Goal: Information Seeking & Learning: Learn about a topic

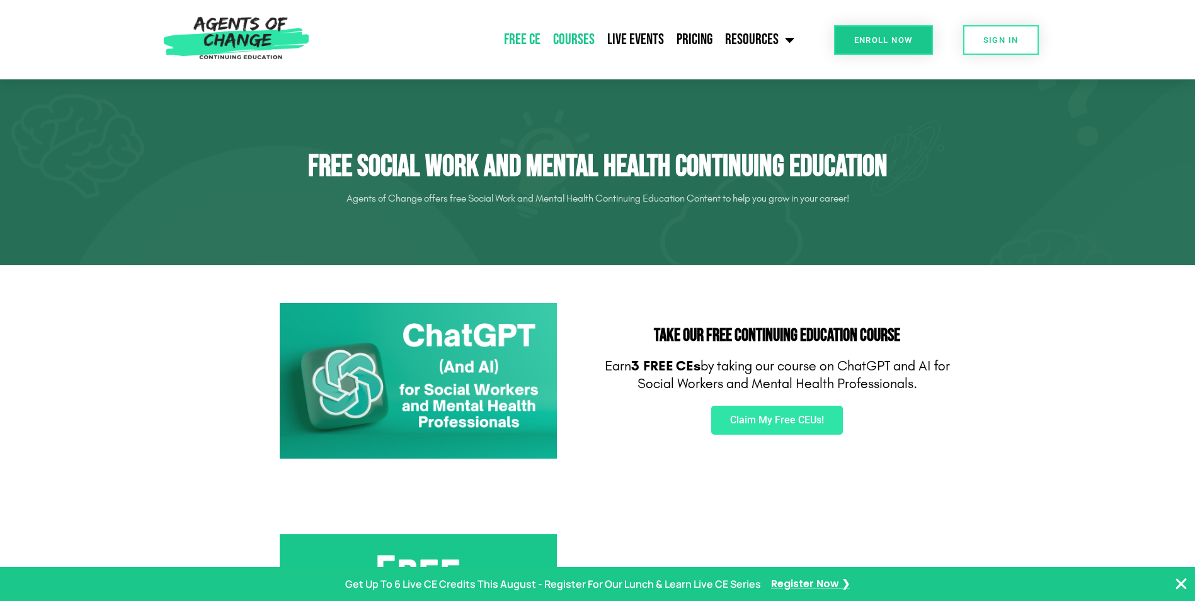
click at [584, 42] on link "Courses" at bounding box center [574, 39] width 54 height 31
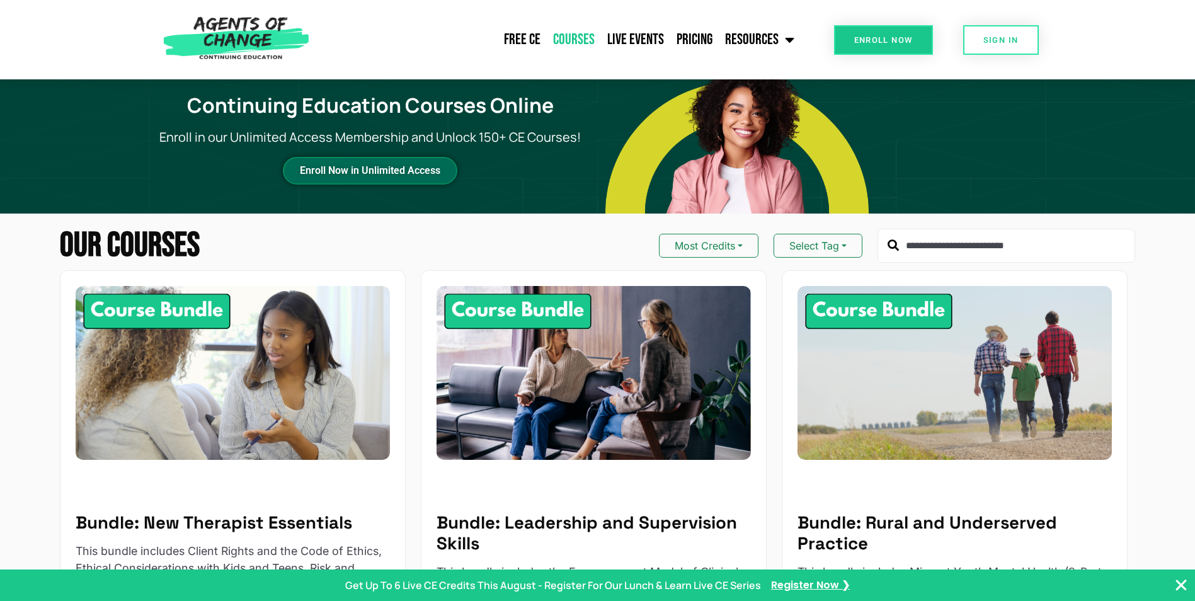
click at [365, 157] on link "Enroll Now in Unlimited Access" at bounding box center [370, 171] width 174 height 28
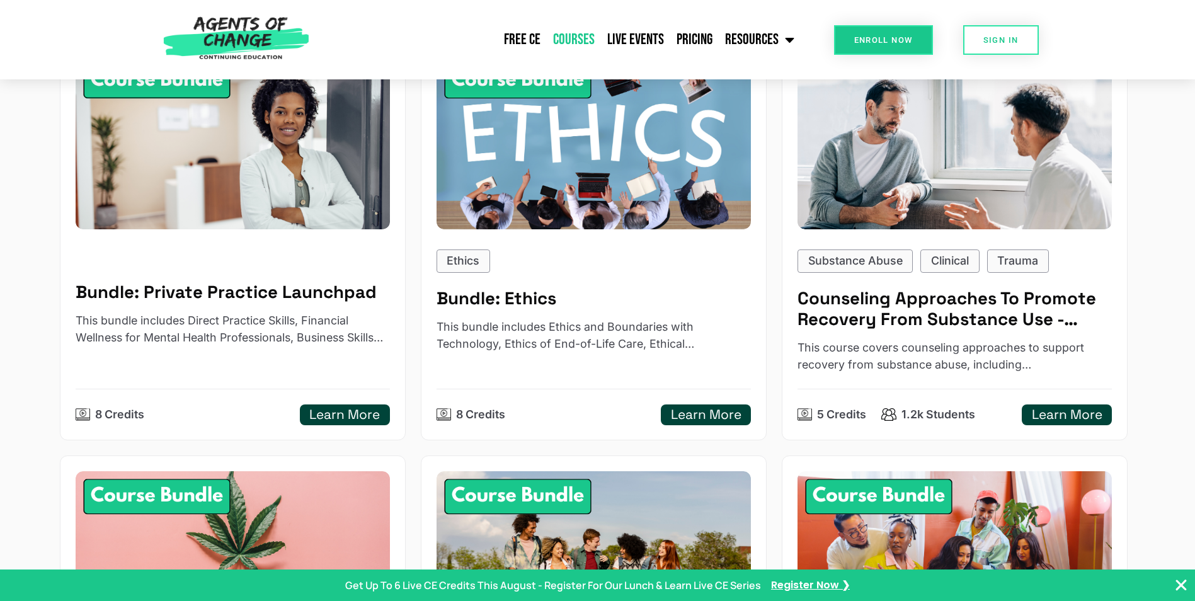
scroll to position [756, 0]
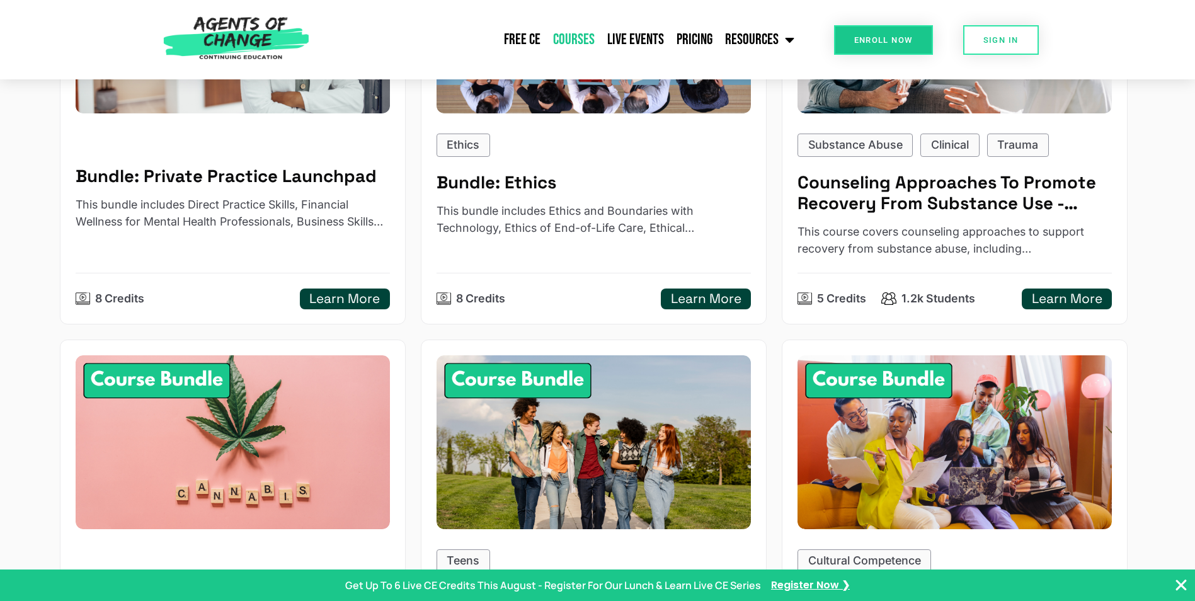
click at [588, 32] on link "Courses" at bounding box center [574, 39] width 54 height 31
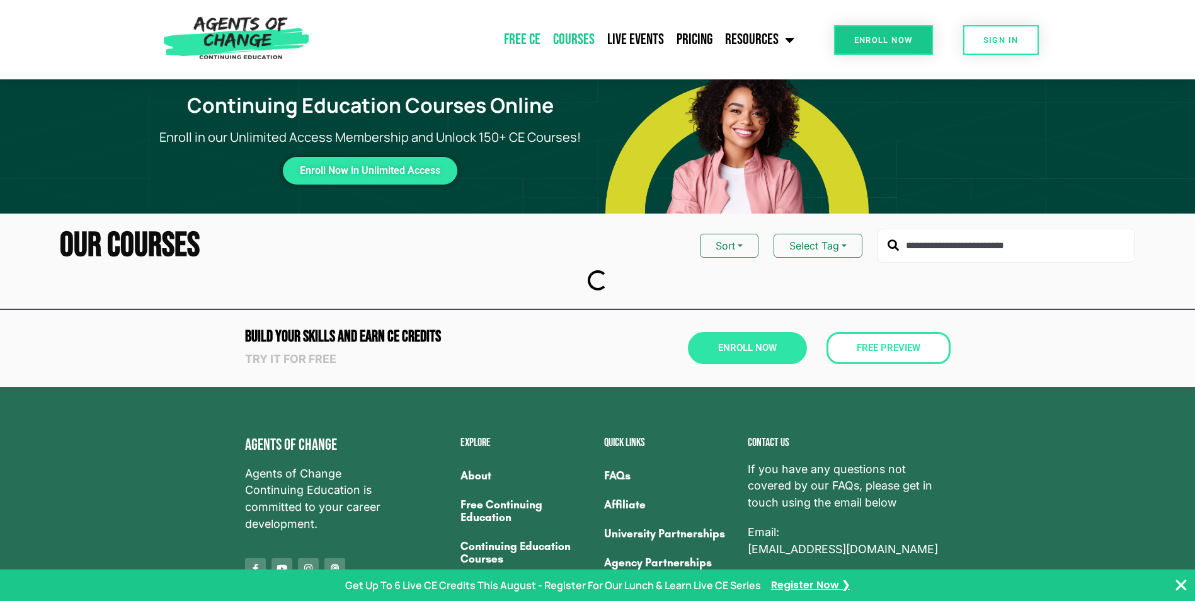
click at [529, 42] on link "Free CE" at bounding box center [522, 39] width 49 height 31
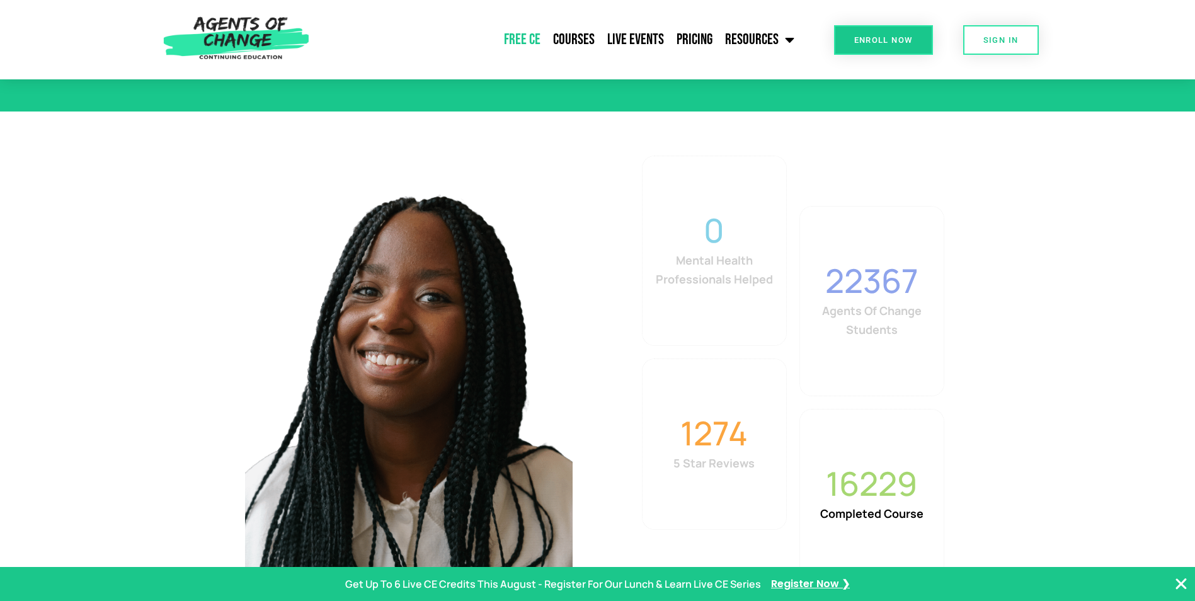
scroll to position [2142, 0]
